Goal: Transaction & Acquisition: Subscribe to service/newsletter

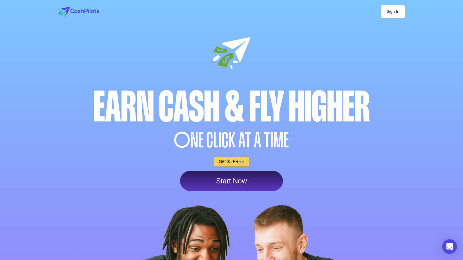
click at [245, 184] on link "Start Now" at bounding box center [231, 181] width 103 height 20
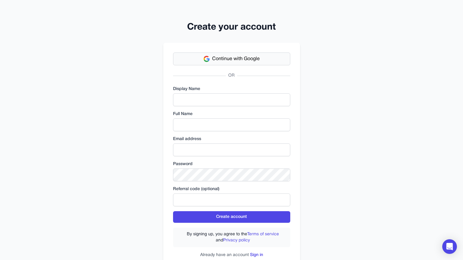
click at [238, 59] on span "Continue with Google" at bounding box center [236, 58] width 48 height 7
